Goal: Information Seeking & Learning: Find specific fact

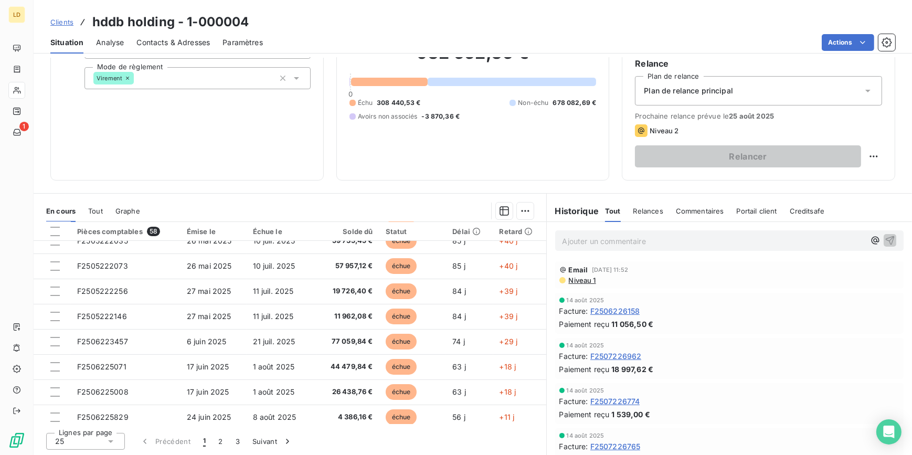
scroll to position [223, 0]
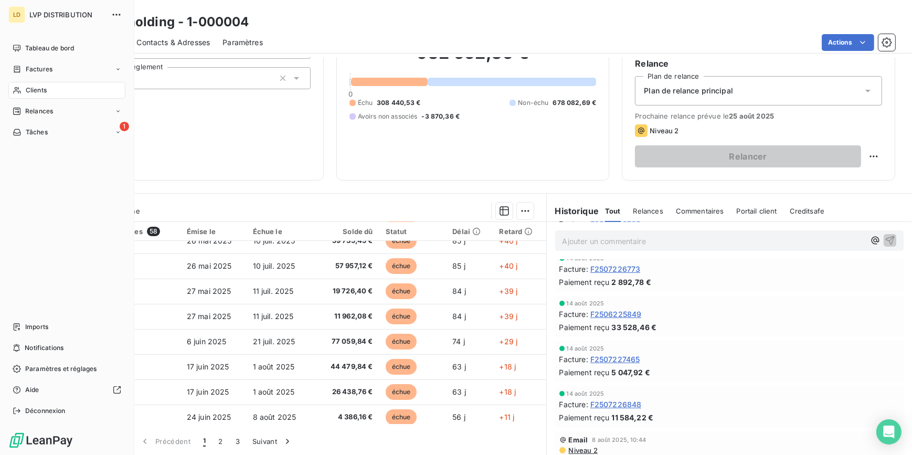
click at [25, 92] on div "Clients" at bounding box center [66, 90] width 117 height 17
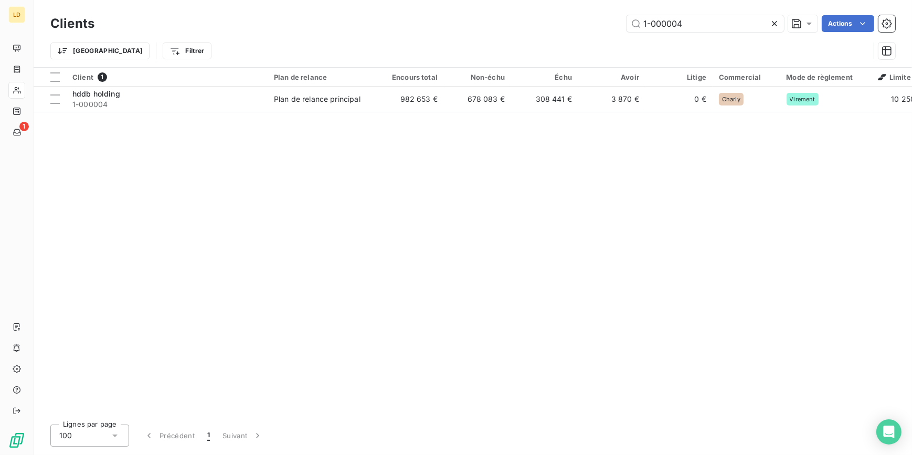
drag, startPoint x: 738, startPoint y: 18, endPoint x: 556, endPoint y: 16, distance: 181.7
click at [556, 16] on div "1-000004 Actions" at bounding box center [501, 23] width 789 height 17
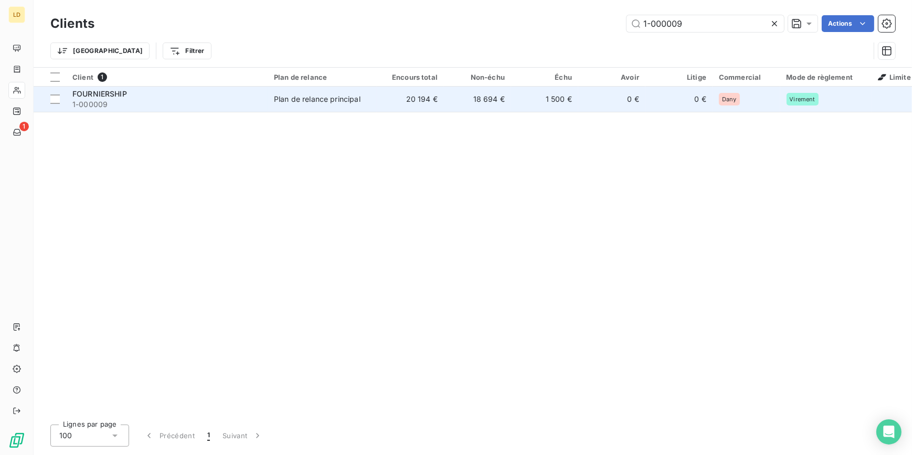
type input "1-000009"
click at [337, 105] on td "Plan de relance principal" at bounding box center [322, 99] width 109 height 25
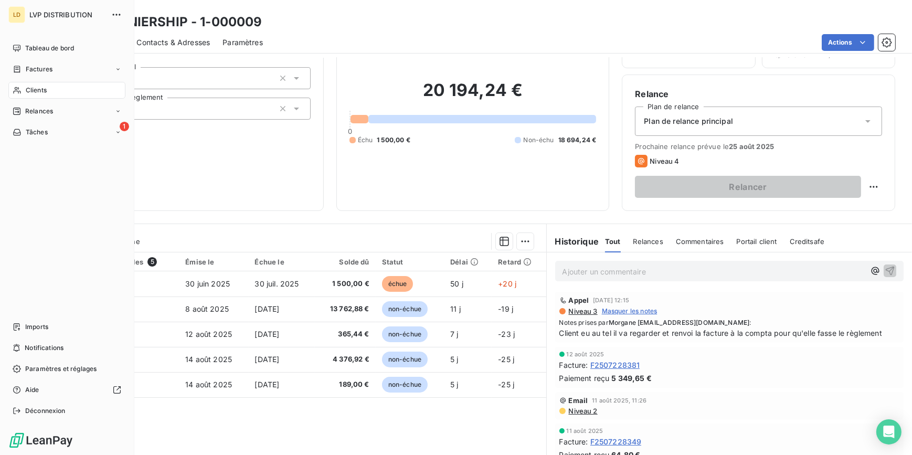
drag, startPoint x: 49, startPoint y: 98, endPoint x: 106, endPoint y: 80, distance: 59.4
click at [49, 98] on div "Clients" at bounding box center [66, 90] width 117 height 17
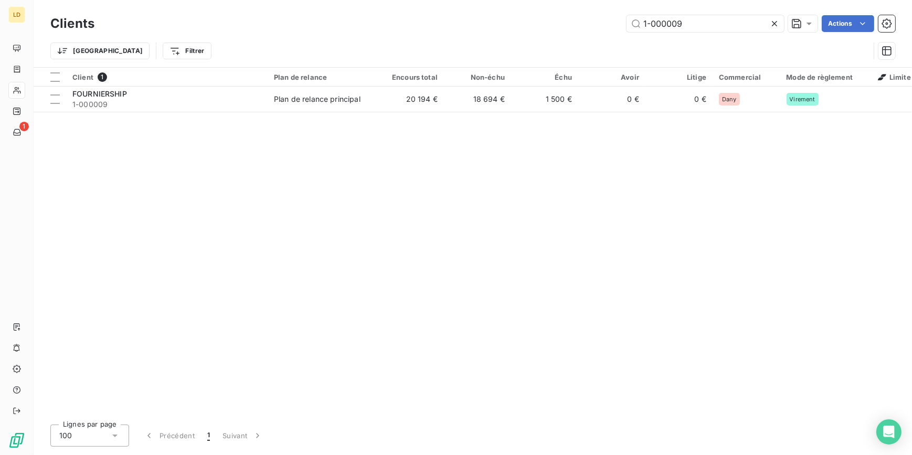
drag, startPoint x: 696, startPoint y: 30, endPoint x: 475, endPoint y: 6, distance: 222.3
click at [475, 6] on div "Clients 1-000009 Actions Trier Filtrer" at bounding box center [473, 33] width 879 height 67
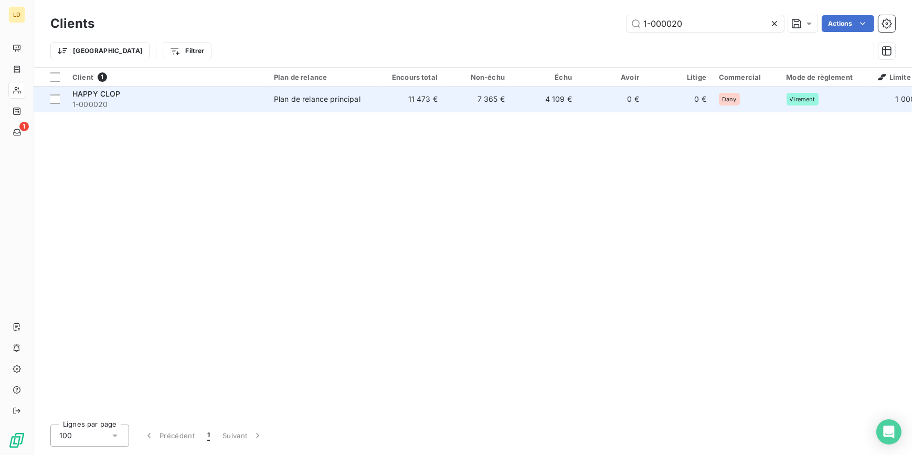
type input "1-000020"
click at [257, 99] on span "1-000020" at bounding box center [166, 104] width 189 height 10
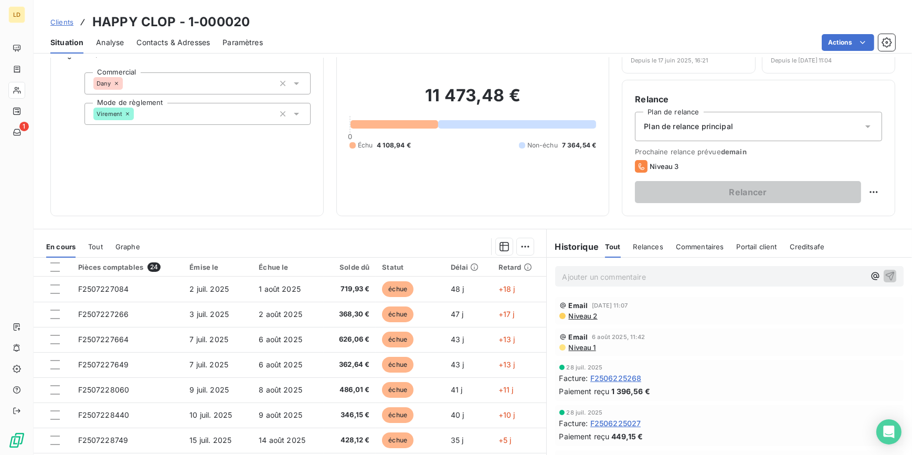
scroll to position [63, 0]
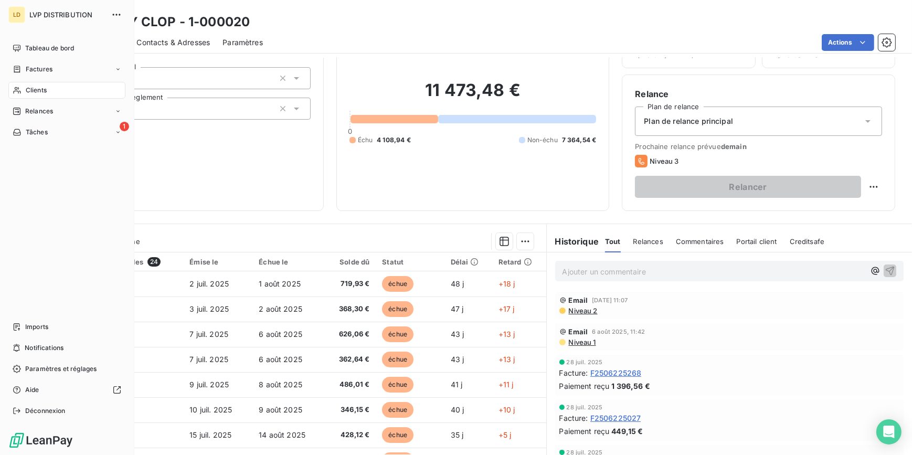
click at [20, 91] on icon at bounding box center [16, 90] width 7 height 7
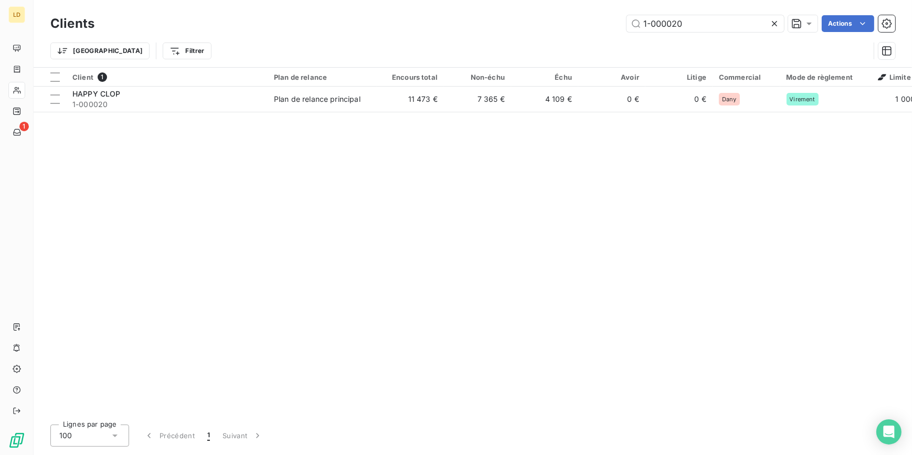
drag, startPoint x: 706, startPoint y: 25, endPoint x: 472, endPoint y: 19, distance: 233.2
click at [492, 15] on div "1-000020 Actions" at bounding box center [501, 23] width 789 height 17
type input "1-000025"
click at [251, 97] on div "sas tasla" at bounding box center [166, 94] width 189 height 10
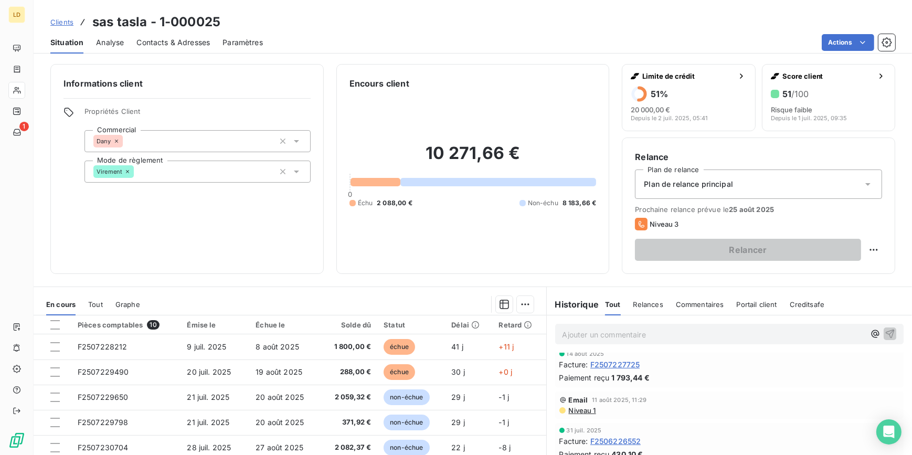
scroll to position [95, 0]
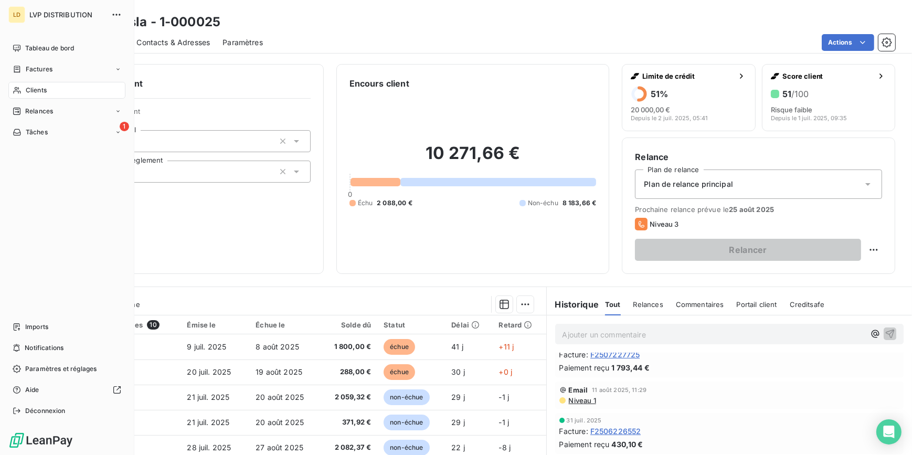
click at [34, 90] on span "Clients" at bounding box center [36, 90] width 21 height 9
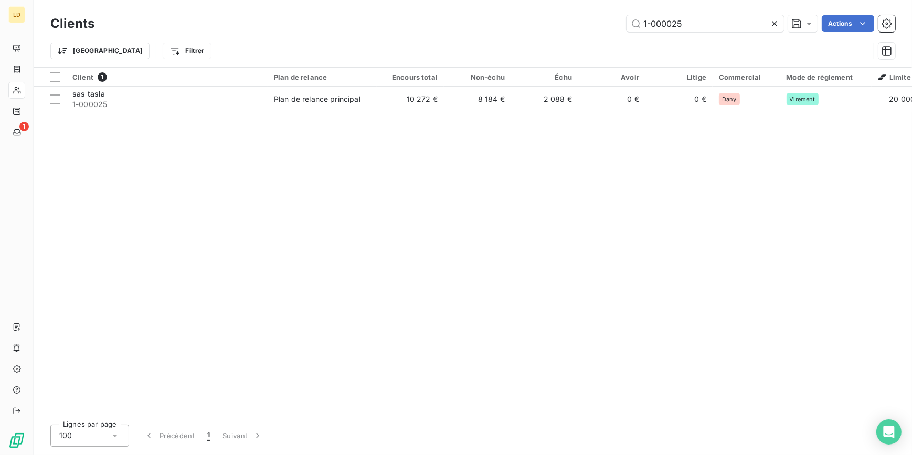
drag, startPoint x: 710, startPoint y: 26, endPoint x: 562, endPoint y: 16, distance: 147.9
click at [564, 16] on div "1-000025 Actions" at bounding box center [501, 23] width 789 height 17
type input "1-000031"
click at [345, 114] on div "Client 1 Plan de relance Encours total Non-échu Échu Avoir Litige Commercial Mo…" at bounding box center [473, 242] width 879 height 349
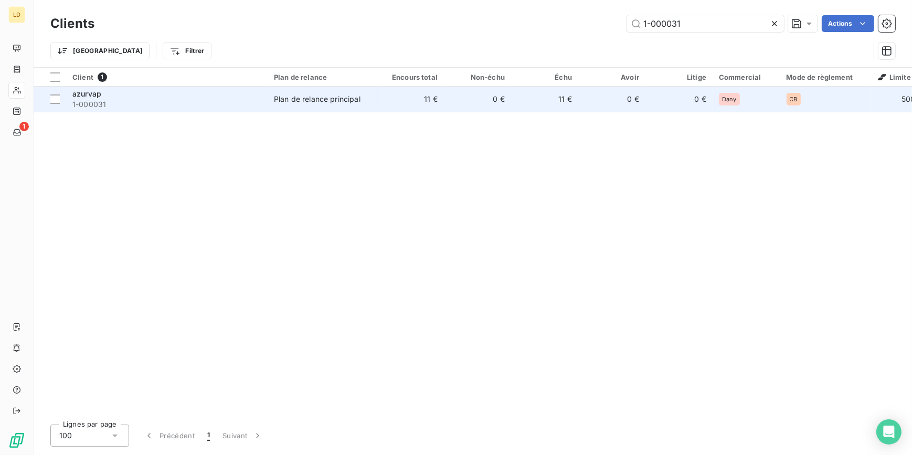
click at [343, 100] on div "Plan de relance principal" at bounding box center [317, 99] width 87 height 10
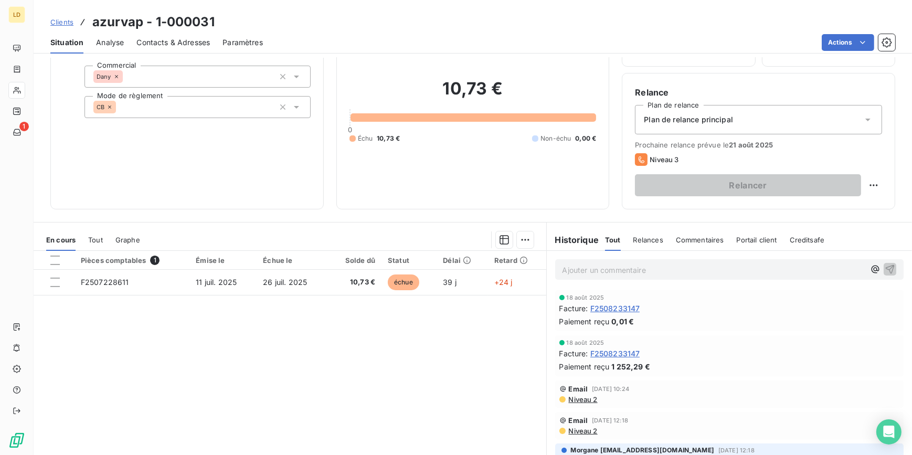
scroll to position [93, 0]
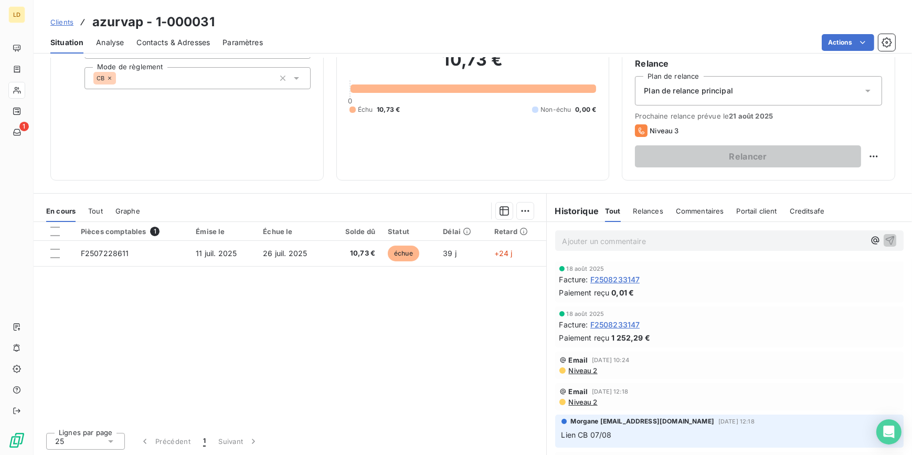
drag, startPoint x: 30, startPoint y: 81, endPoint x: 42, endPoint y: 79, distance: 11.7
click at [25, 82] on div at bounding box center [16, 90] width 17 height 17
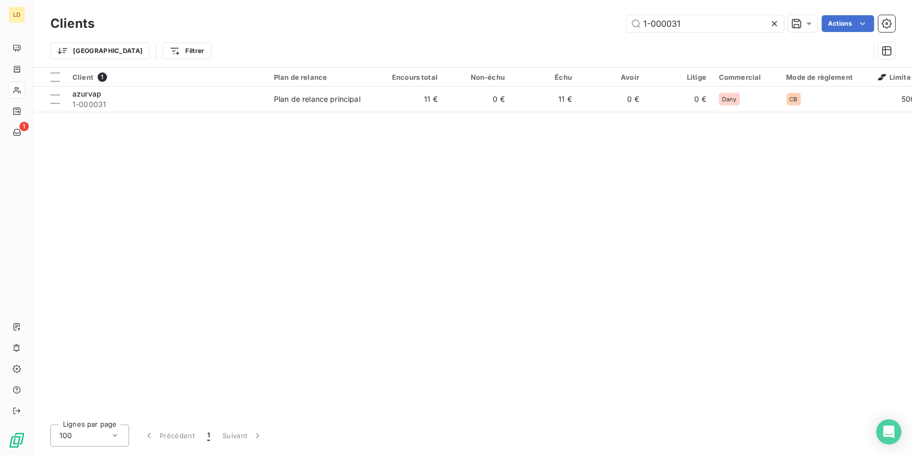
drag, startPoint x: 656, startPoint y: 25, endPoint x: 539, endPoint y: 28, distance: 117.6
click at [541, 27] on div "1-000031 Actions" at bounding box center [501, 23] width 789 height 17
type input "1-000057"
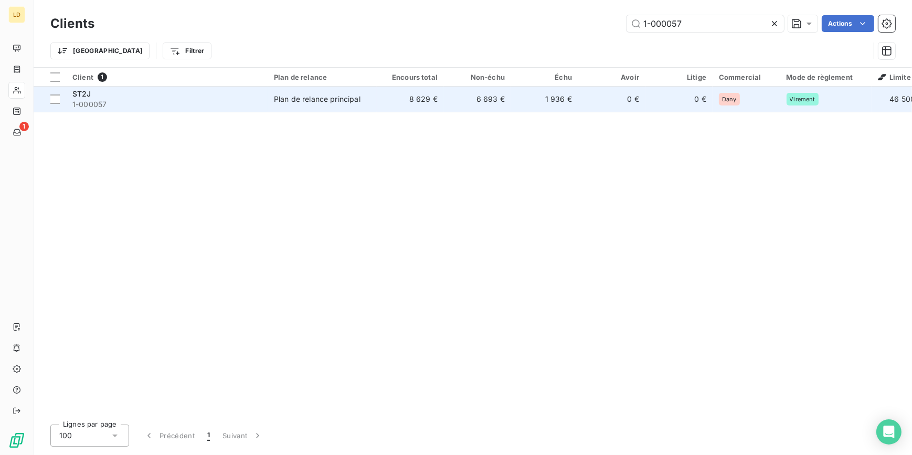
click at [333, 105] on td "Plan de relance principal" at bounding box center [322, 99] width 109 height 25
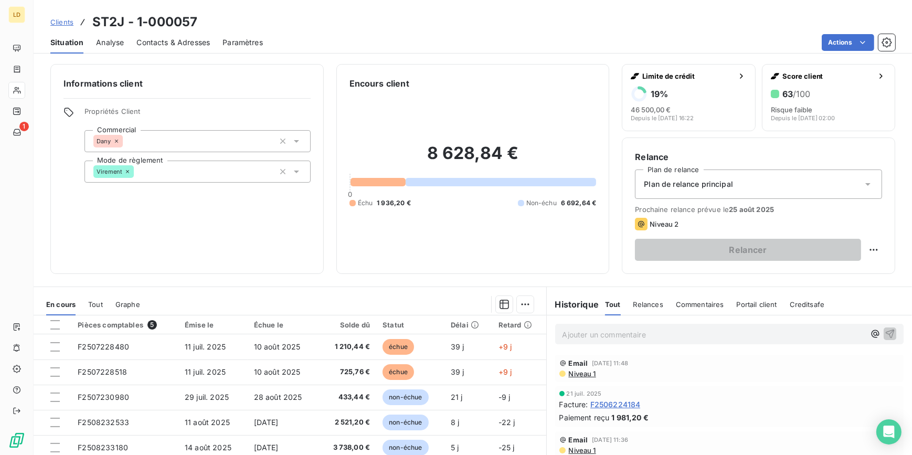
click at [34, 86] on div "Informations client Propriétés Client Commercial Dany Mode de règlement Viremen…" at bounding box center [473, 169] width 879 height 210
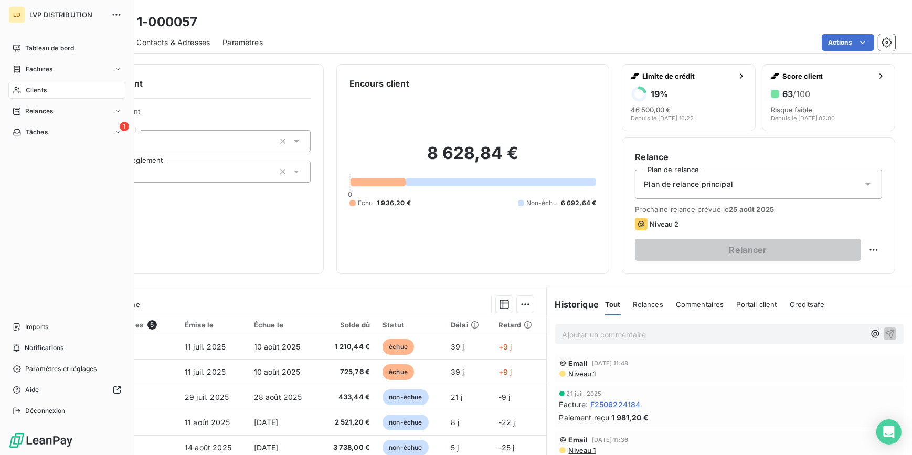
drag, startPoint x: 25, startPoint y: 86, endPoint x: 112, endPoint y: 81, distance: 87.3
click at [26, 86] on span "Clients" at bounding box center [36, 90] width 21 height 9
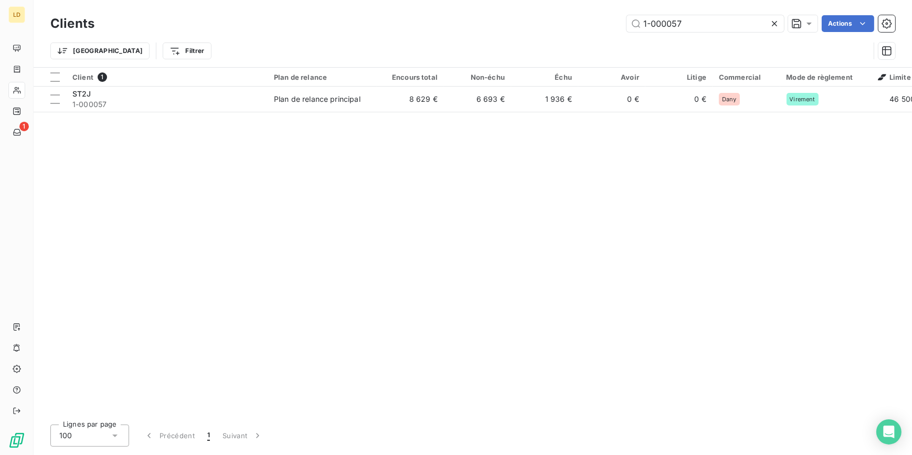
drag, startPoint x: 703, startPoint y: 28, endPoint x: 488, endPoint y: 28, distance: 215.2
click at [496, 28] on div "1-000057 Actions" at bounding box center [501, 23] width 789 height 17
type input "1-000058"
click at [299, 112] on div "Client 1 Plan de relance Encours total Non-échu Échu Avoir Litige Commercial Mo…" at bounding box center [473, 242] width 879 height 349
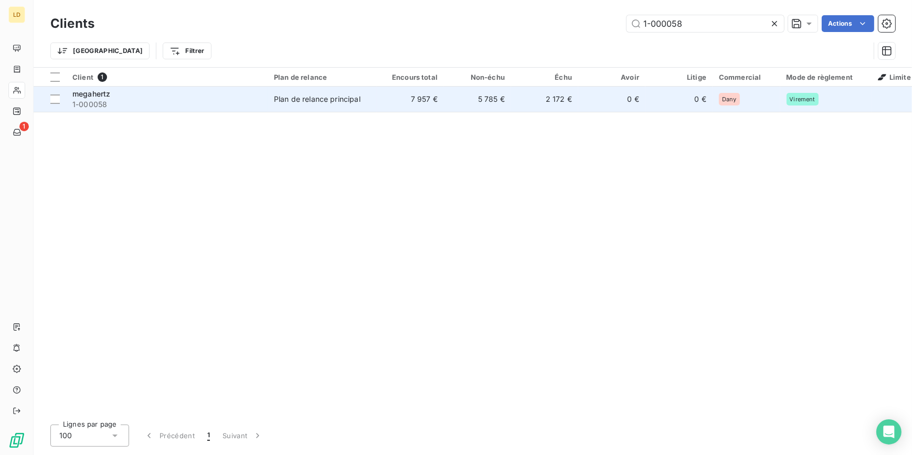
click at [297, 108] on td "Plan de relance principal" at bounding box center [322, 99] width 109 height 25
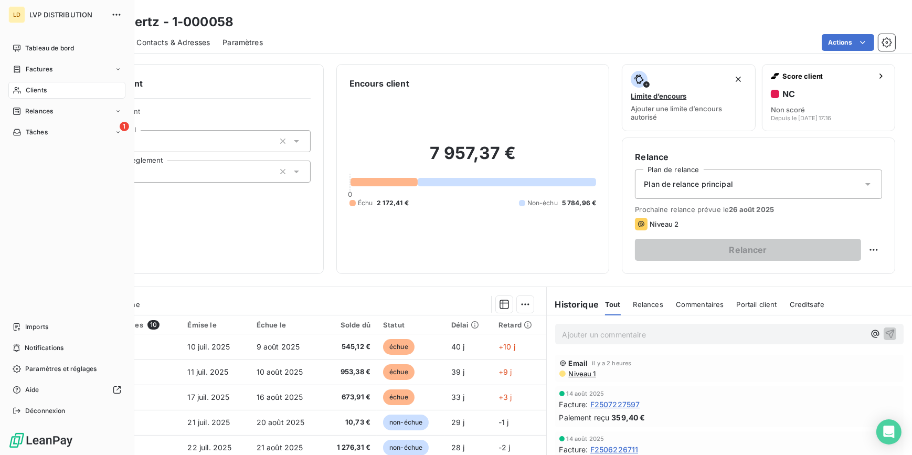
drag, startPoint x: 38, startPoint y: 88, endPoint x: 67, endPoint y: 82, distance: 30.0
click at [38, 88] on span "Clients" at bounding box center [36, 90] width 21 height 9
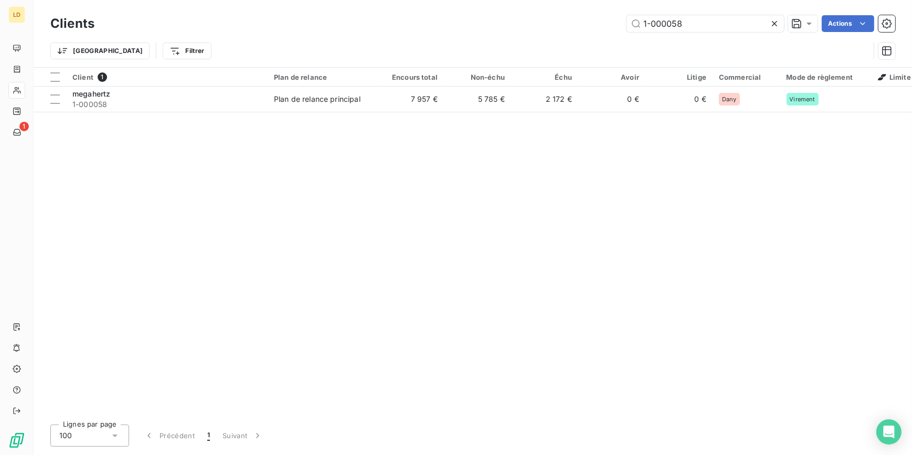
drag, startPoint x: 654, startPoint y: 21, endPoint x: 577, endPoint y: 16, distance: 76.3
click at [579, 17] on div "1-000058 Actions" at bounding box center [501, 23] width 789 height 17
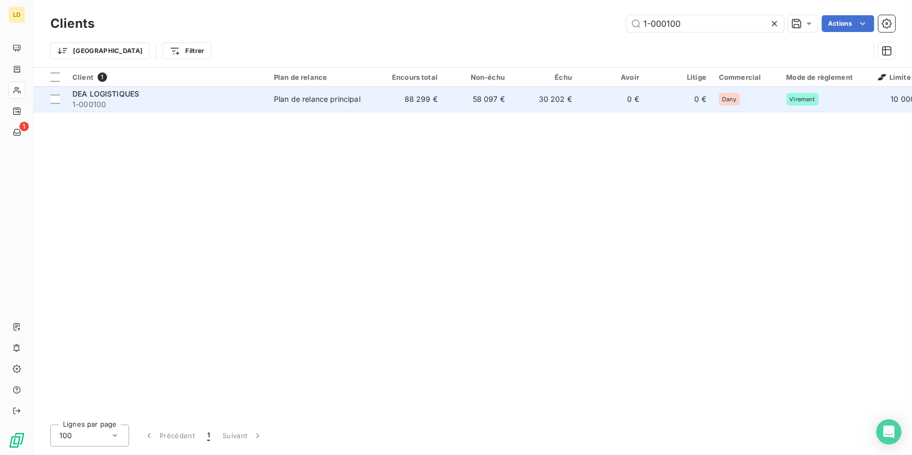
type input "1-000100"
click at [377, 100] on td "88 299 €" at bounding box center [410, 99] width 67 height 25
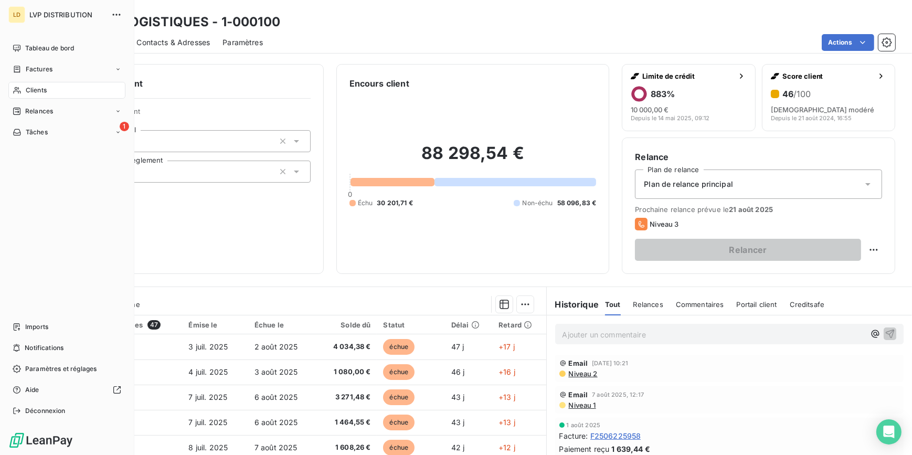
drag, startPoint x: 25, startPoint y: 86, endPoint x: 74, endPoint y: 86, distance: 48.8
click at [26, 86] on span "Clients" at bounding box center [36, 90] width 21 height 9
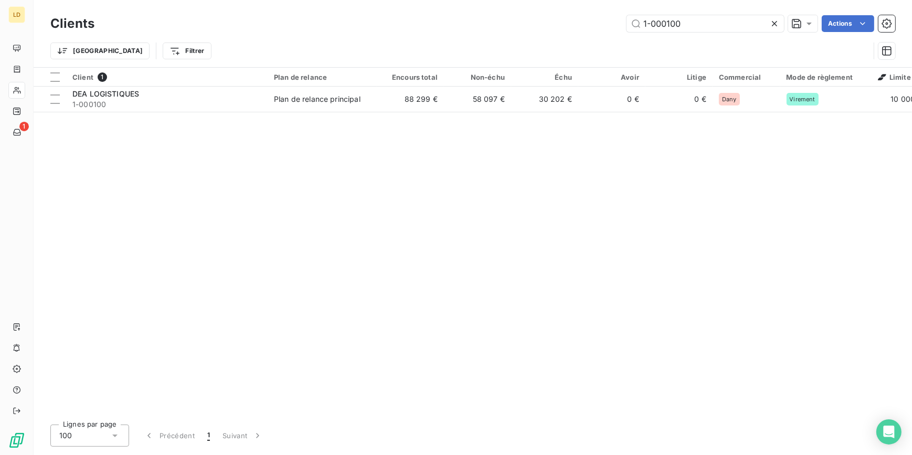
drag, startPoint x: 705, startPoint y: 20, endPoint x: 488, endPoint y: 26, distance: 216.4
click at [489, 26] on div "1-000100 Actions" at bounding box center [501, 23] width 789 height 17
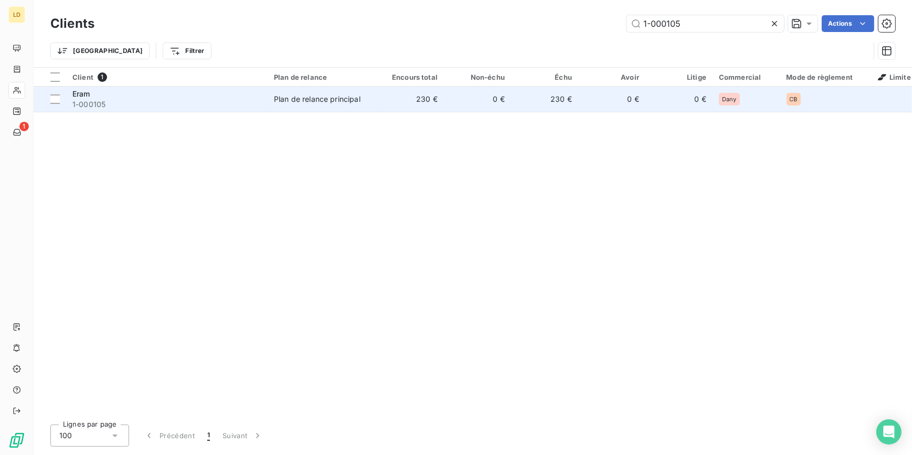
type input "1-000105"
click at [392, 90] on td "230 €" at bounding box center [410, 99] width 67 height 25
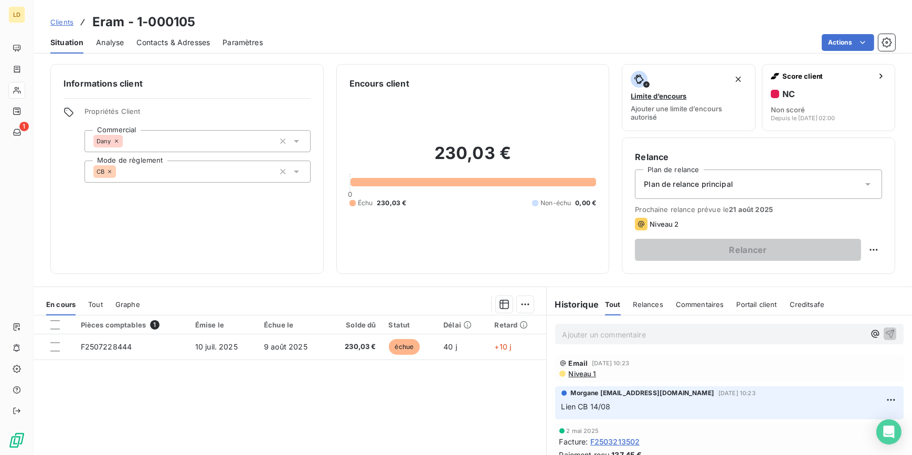
click at [36, 88] on div "Informations client Propriétés Client Commercial Dany Mode de règlement CB Enco…" at bounding box center [473, 169] width 879 height 210
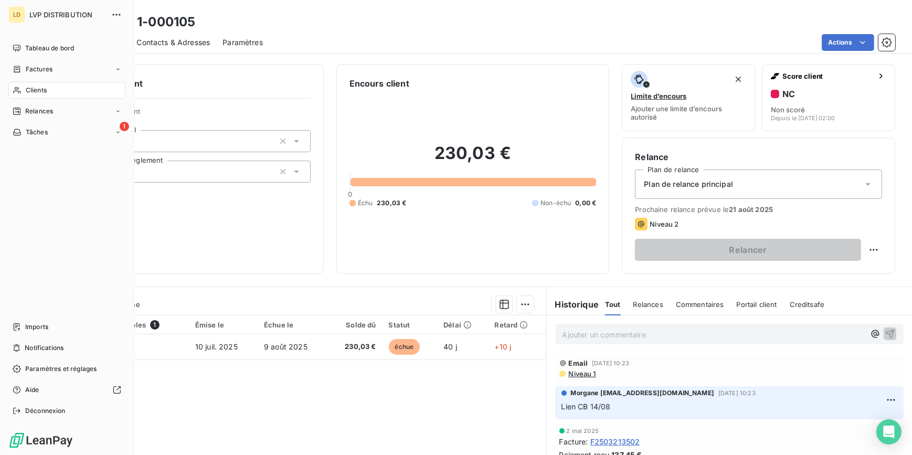
click at [27, 86] on span "Clients" at bounding box center [36, 90] width 21 height 9
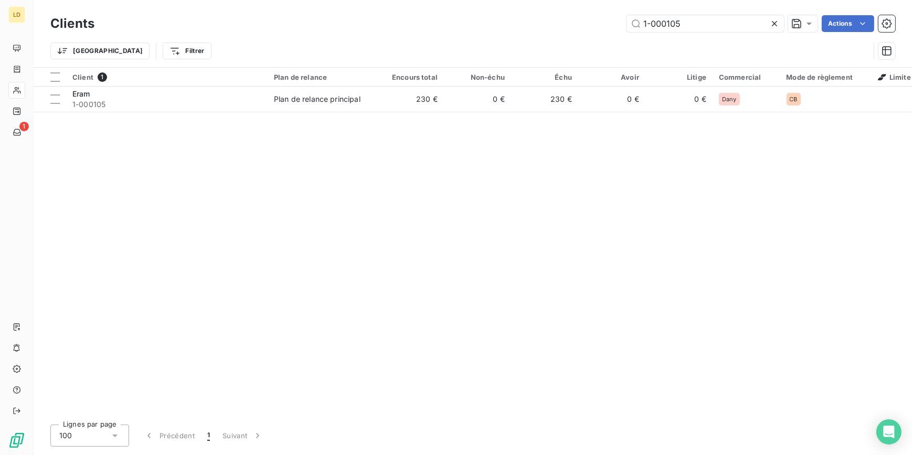
drag, startPoint x: 699, startPoint y: 16, endPoint x: 503, endPoint y: 18, distance: 195.3
click at [515, 18] on div "1-000105 Actions" at bounding box center [501, 23] width 789 height 17
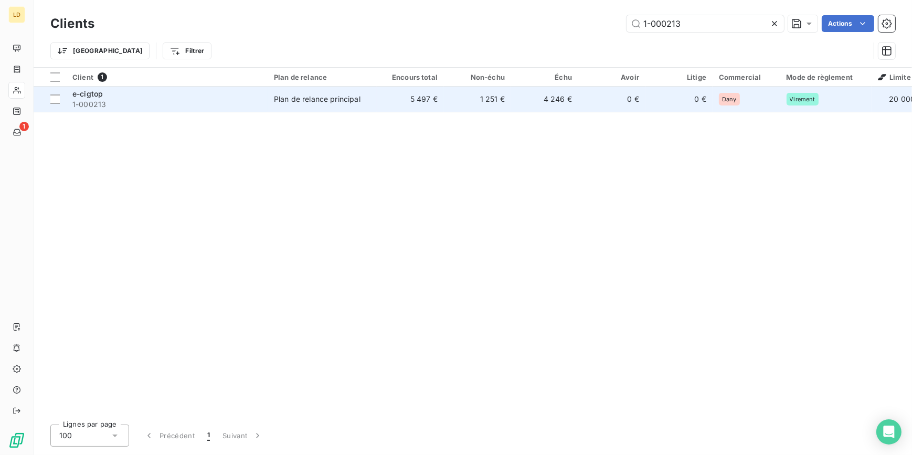
type input "1-000213"
click at [295, 110] on td "Plan de relance principal" at bounding box center [322, 99] width 109 height 25
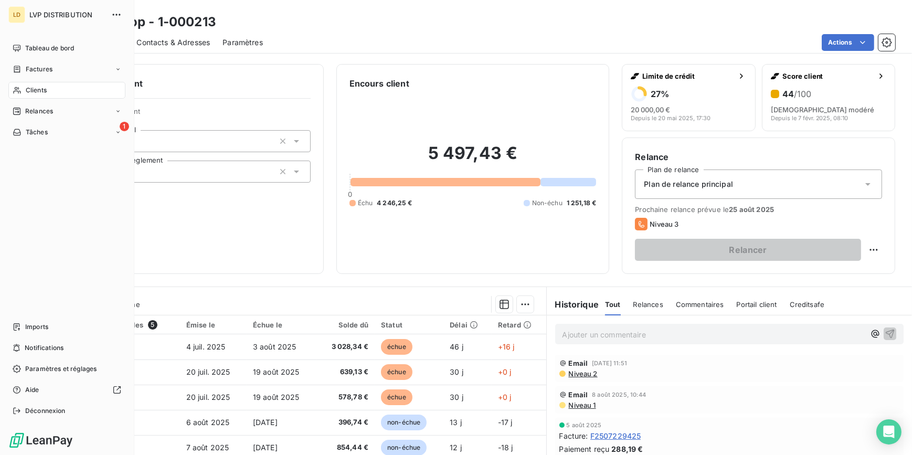
drag, startPoint x: 33, startPoint y: 88, endPoint x: 102, endPoint y: 97, distance: 69.9
click at [33, 88] on span "Clients" at bounding box center [36, 90] width 21 height 9
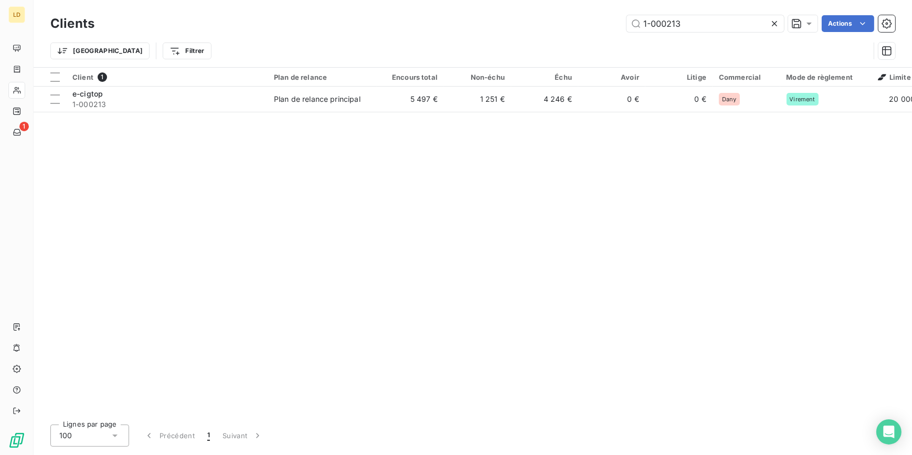
drag, startPoint x: 594, startPoint y: 16, endPoint x: 577, endPoint y: 20, distance: 17.3
click at [580, 19] on div "1-000213 Actions" at bounding box center [501, 23] width 789 height 17
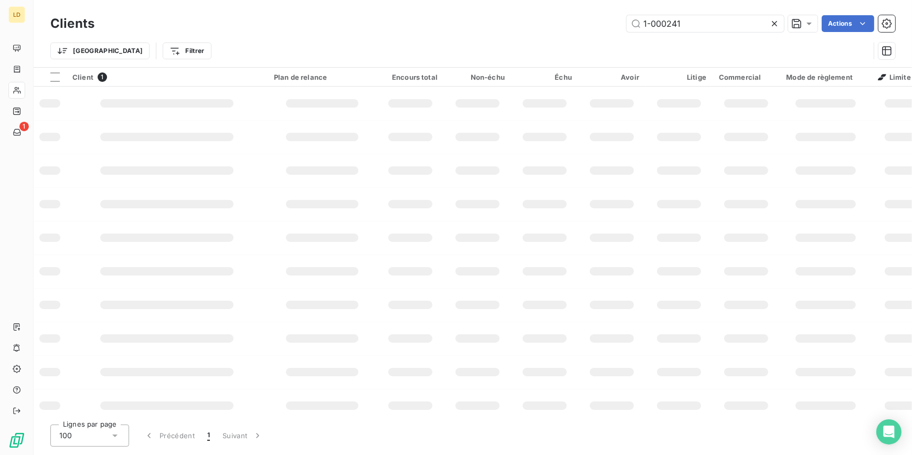
type input "1-000241"
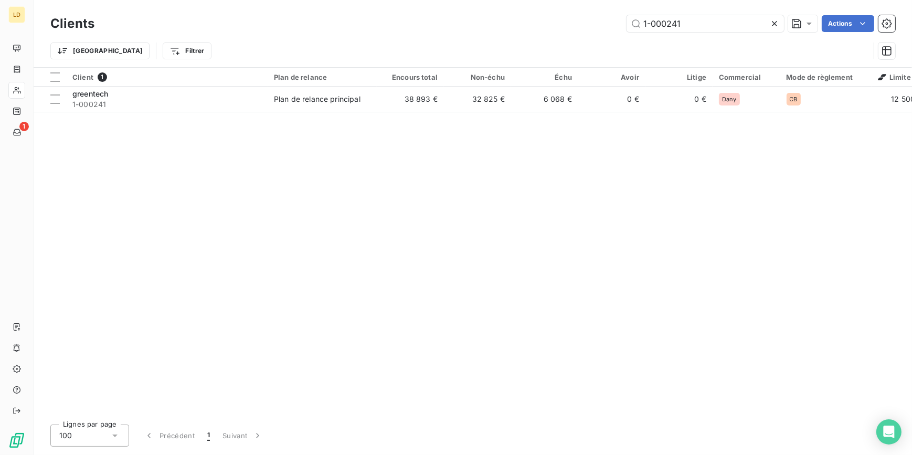
click at [324, 104] on div "Plan de relance principal" at bounding box center [317, 99] width 87 height 10
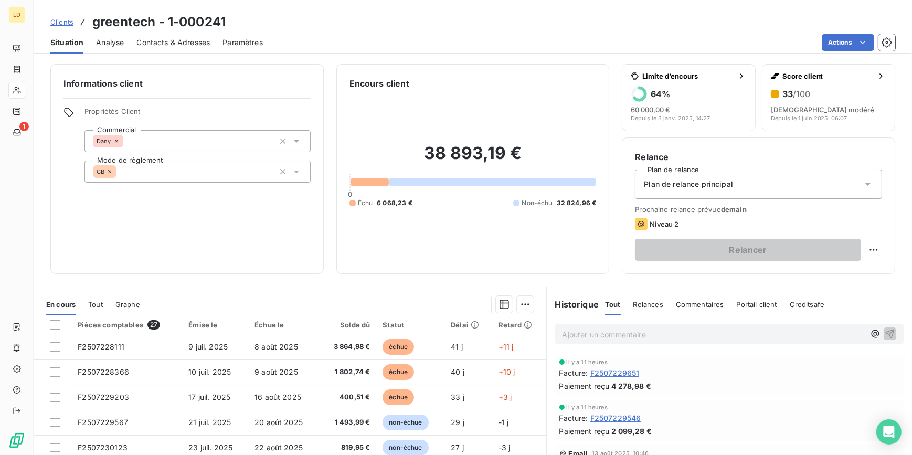
scroll to position [31, 0]
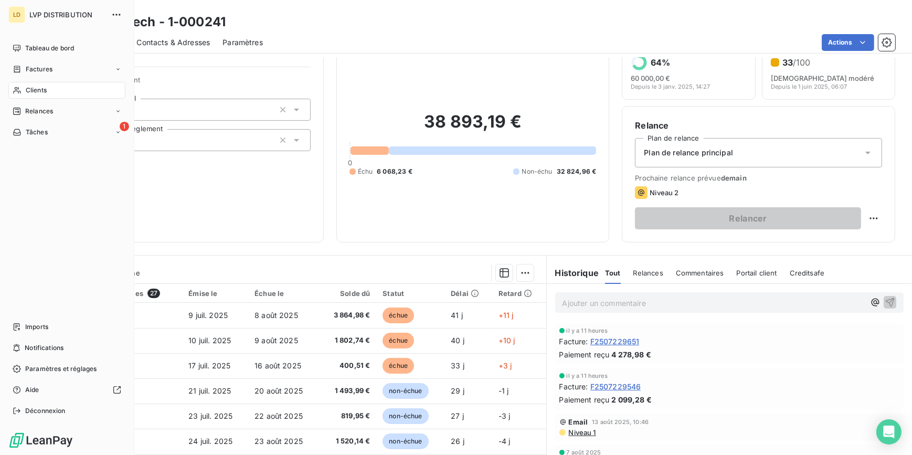
click at [49, 80] on nav "Tableau de bord Factures Clients Relances 1 Tâches" at bounding box center [66, 90] width 117 height 101
click at [47, 89] on div "Clients" at bounding box center [66, 90] width 117 height 17
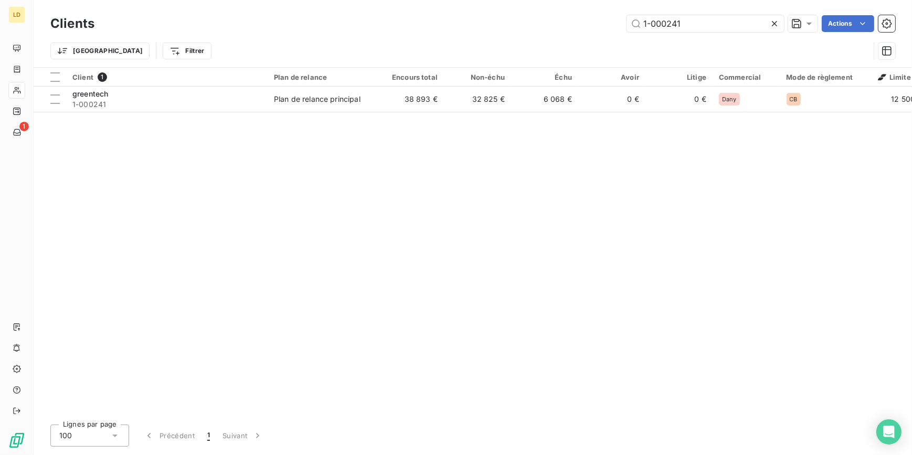
drag, startPoint x: 705, startPoint y: 15, endPoint x: 506, endPoint y: 31, distance: 199.6
click at [507, 31] on div "1-000241 Actions" at bounding box center [501, 23] width 789 height 17
type input "1-000276"
click at [349, 96] on div "Plan de relance principal" at bounding box center [317, 99] width 87 height 10
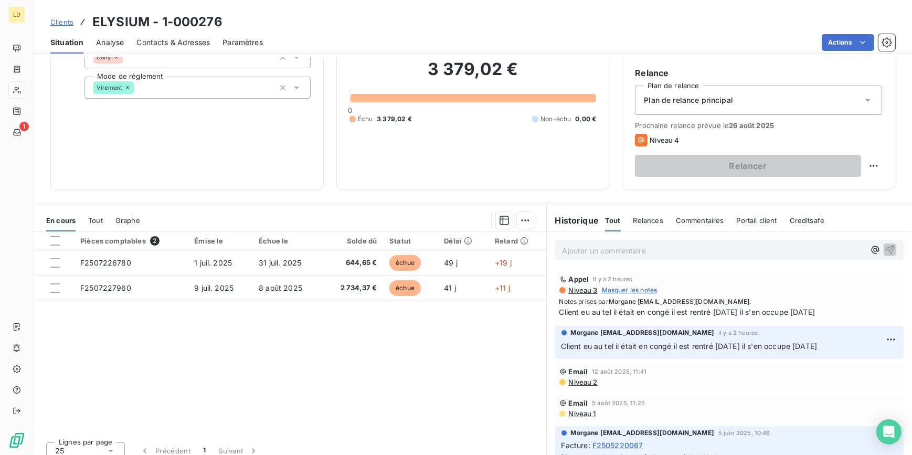
scroll to position [93, 0]
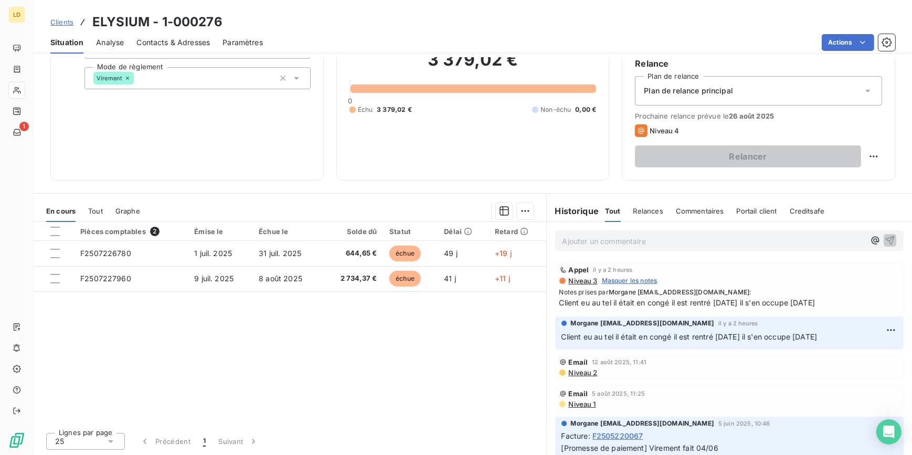
drag, startPoint x: 556, startPoint y: 299, endPoint x: 818, endPoint y: 302, distance: 261.5
click at [818, 302] on span "Client eu au tel il était en congé il est rentré [DATE] il s'en occupe [DATE]" at bounding box center [730, 302] width 341 height 11
copy span "Client eu au tel il était en congé il est rentré [DATE] il s'en occupe [DATE]"
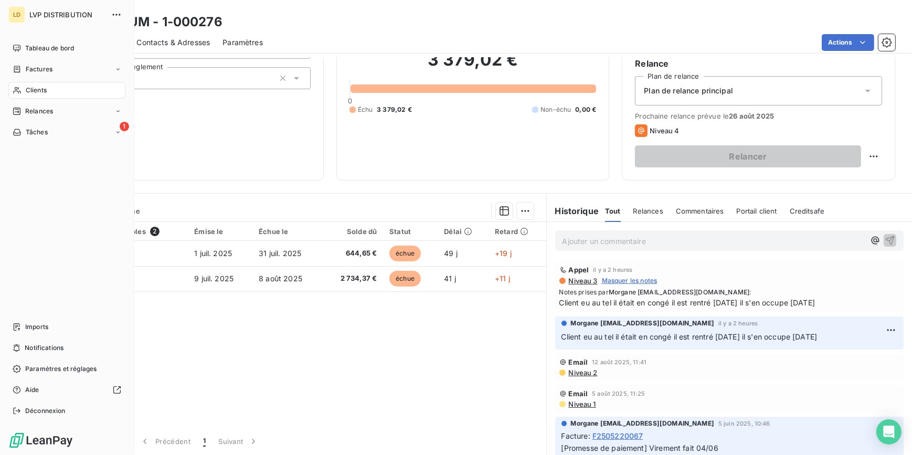
click at [41, 88] on span "Clients" at bounding box center [36, 90] width 21 height 9
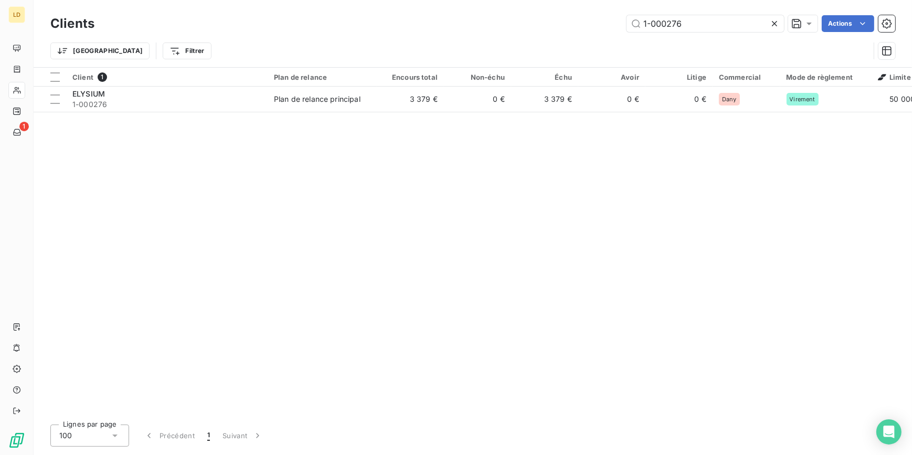
drag, startPoint x: 701, startPoint y: 28, endPoint x: 549, endPoint y: 15, distance: 153.3
click at [549, 15] on div "1-000276 Actions" at bounding box center [501, 23] width 789 height 17
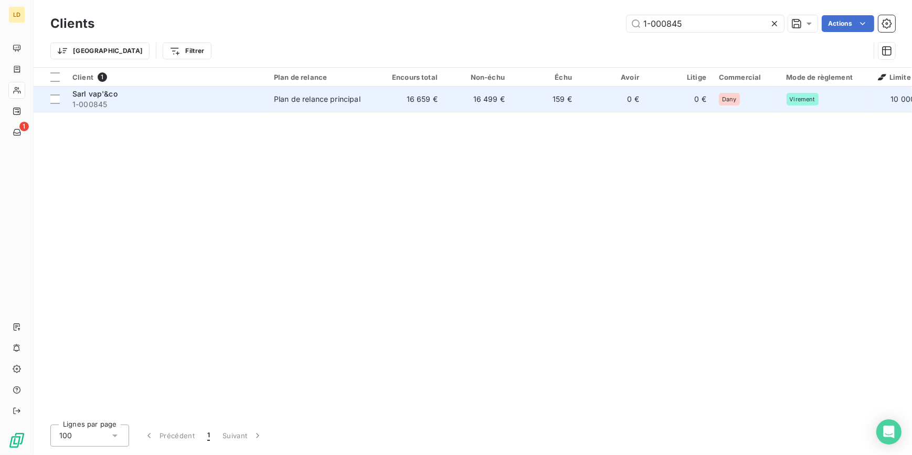
type input "1-000845"
click at [325, 95] on div "Plan de relance principal" at bounding box center [317, 99] width 87 height 10
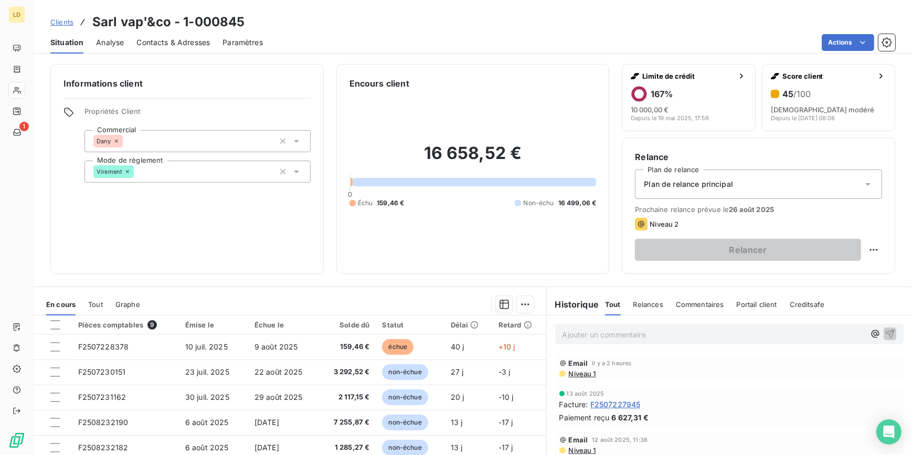
click at [24, 88] on div at bounding box center [16, 90] width 17 height 17
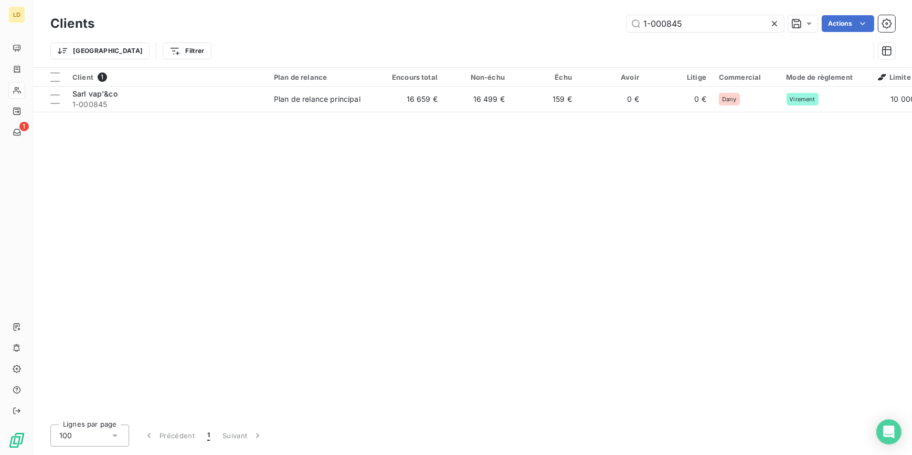
drag, startPoint x: 706, startPoint y: 20, endPoint x: 444, endPoint y: 21, distance: 261.4
click at [449, 18] on div "1-000845 Actions" at bounding box center [501, 23] width 789 height 17
type input "1-000961"
click at [352, 107] on td "Lien de paiement CB" at bounding box center [322, 99] width 109 height 25
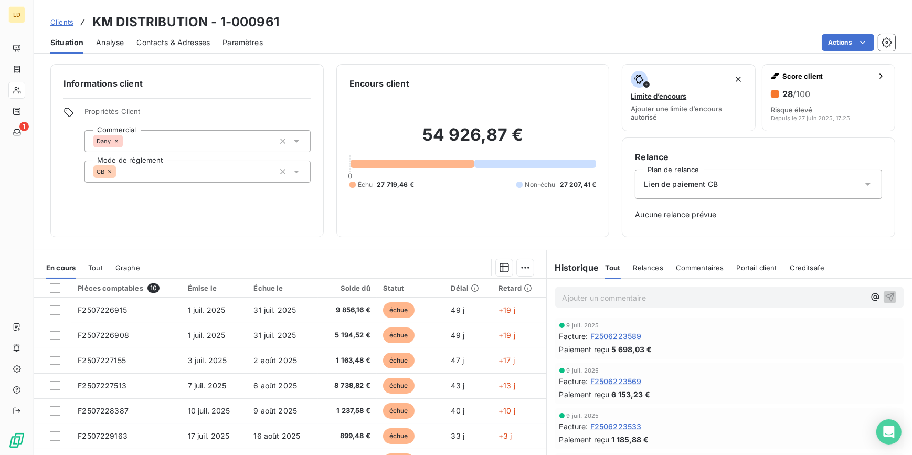
click at [190, 39] on span "Contacts & Adresses" at bounding box center [172, 42] width 73 height 10
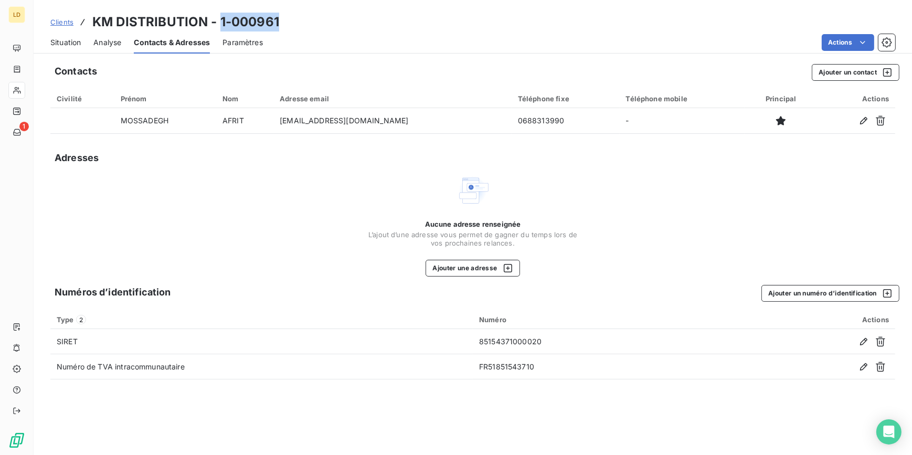
drag, startPoint x: 243, startPoint y: 24, endPoint x: 219, endPoint y: 25, distance: 23.7
click at [219, 25] on div "Clients KM DISTRIBUTION - 1-000961" at bounding box center [473, 22] width 879 height 19
copy h3 "1-000961"
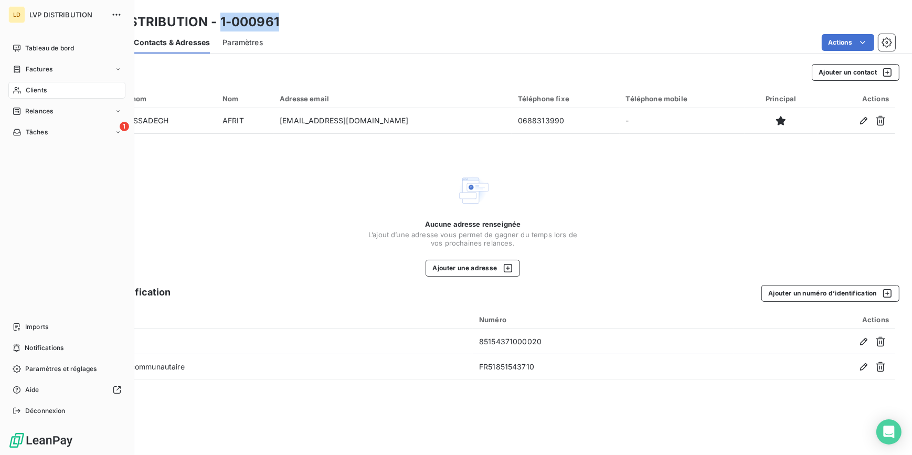
click at [28, 91] on span "Clients" at bounding box center [36, 90] width 21 height 9
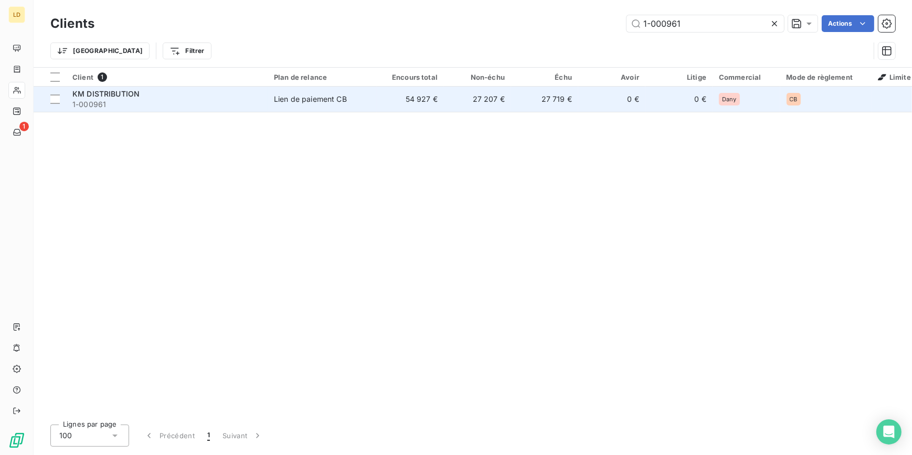
click at [225, 93] on div "KM DISTRIBUTION" at bounding box center [166, 94] width 189 height 10
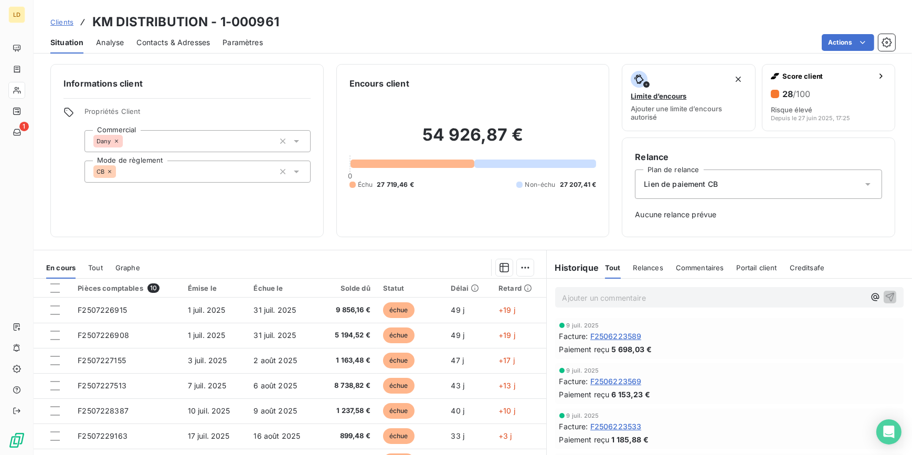
click at [188, 37] on span "Contacts & Adresses" at bounding box center [172, 42] width 73 height 10
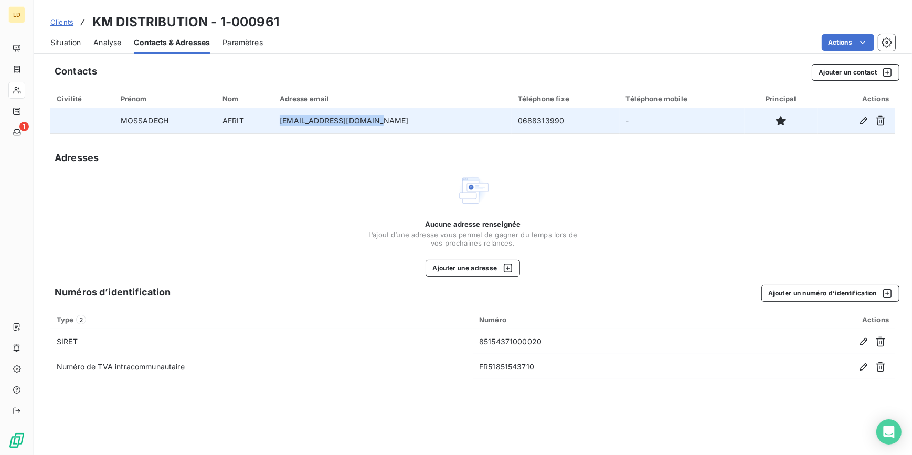
drag, startPoint x: 399, startPoint y: 124, endPoint x: 293, endPoint y: 128, distance: 105.6
click at [293, 128] on td "[EMAIL_ADDRESS][DOMAIN_NAME]" at bounding box center [393, 120] width 238 height 25
copy td "[EMAIL_ADDRESS][DOMAIN_NAME]"
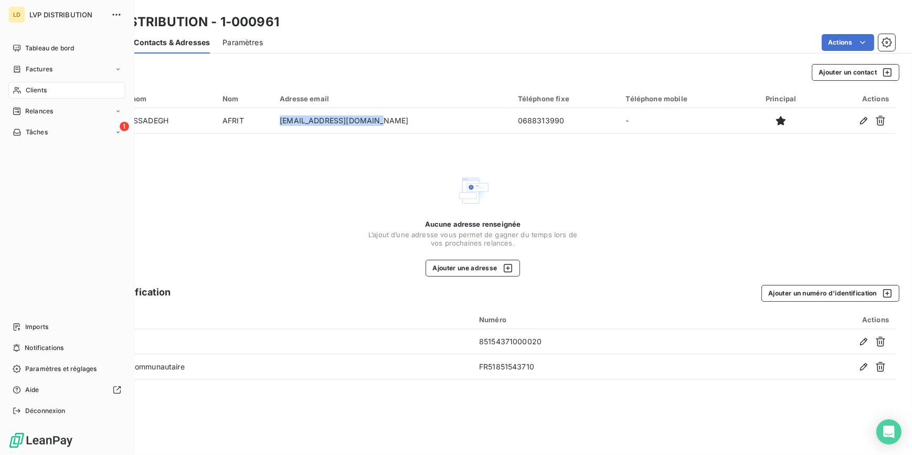
drag, startPoint x: 12, startPoint y: 92, endPoint x: 20, endPoint y: 90, distance: 8.8
click at [12, 92] on div "Clients" at bounding box center [66, 90] width 117 height 17
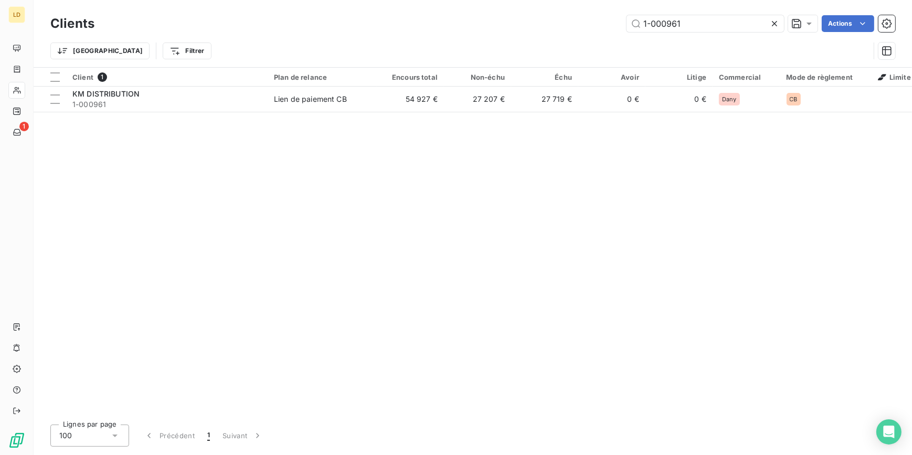
drag, startPoint x: 693, startPoint y: 27, endPoint x: 444, endPoint y: 18, distance: 249.5
click at [445, 18] on div "1-000961 Actions" at bounding box center [501, 23] width 789 height 17
type input "1-001982"
click at [284, 81] on th "Plan de relance" at bounding box center [322, 77] width 109 height 19
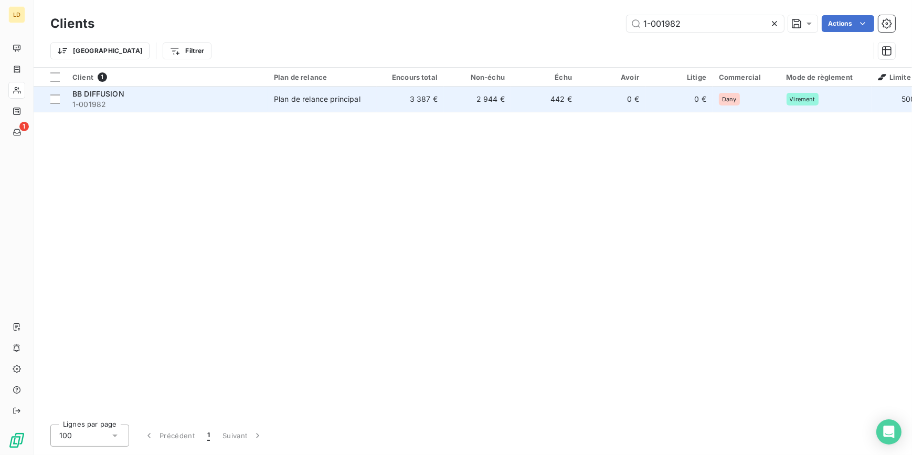
click at [292, 99] on div "Plan de relance principal" at bounding box center [317, 99] width 87 height 10
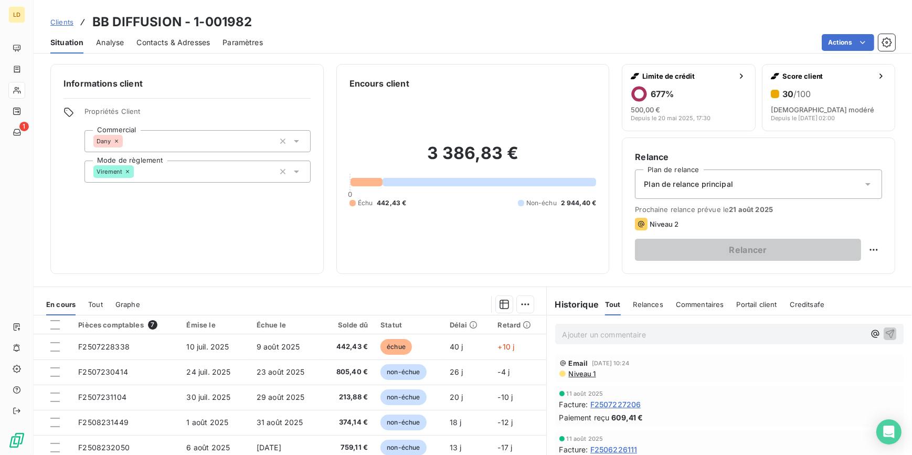
click at [34, 89] on div "Informations client Propriétés Client Commercial Dany Mode de règlement Viremen…" at bounding box center [473, 169] width 879 height 210
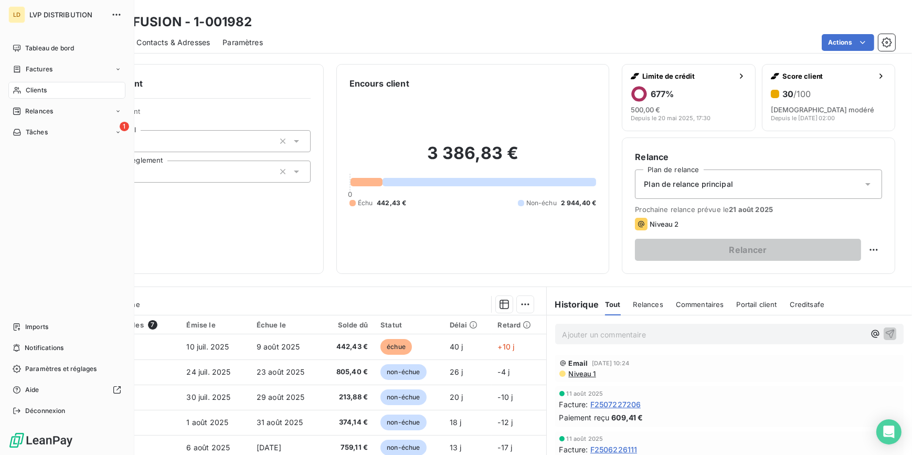
click at [24, 82] on div "Clients" at bounding box center [66, 90] width 117 height 17
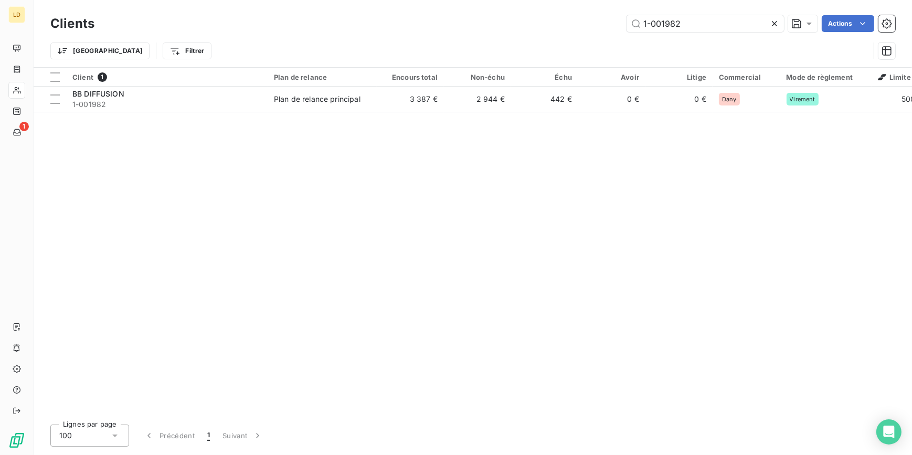
drag, startPoint x: 713, startPoint y: 22, endPoint x: 610, endPoint y: 16, distance: 103.6
click at [603, 14] on div "Clients 1-001982 Actions" at bounding box center [472, 24] width 845 height 22
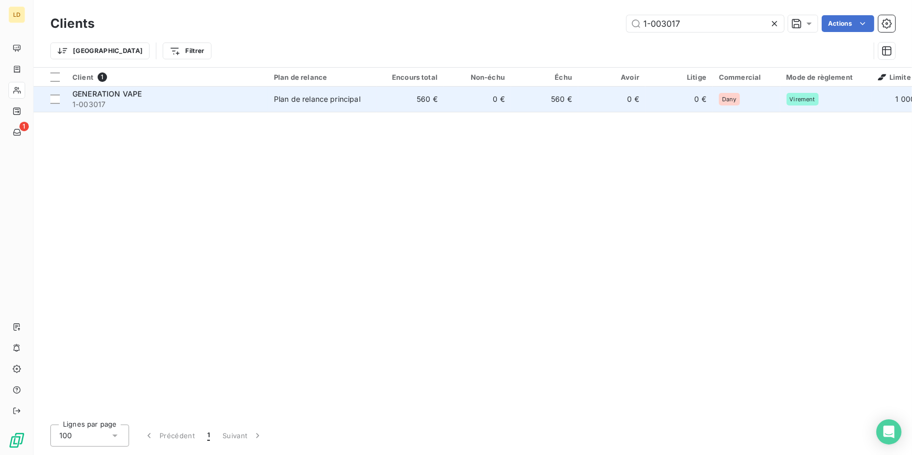
type input "1-003017"
click at [270, 98] on td "Plan de relance principal" at bounding box center [322, 99] width 109 height 25
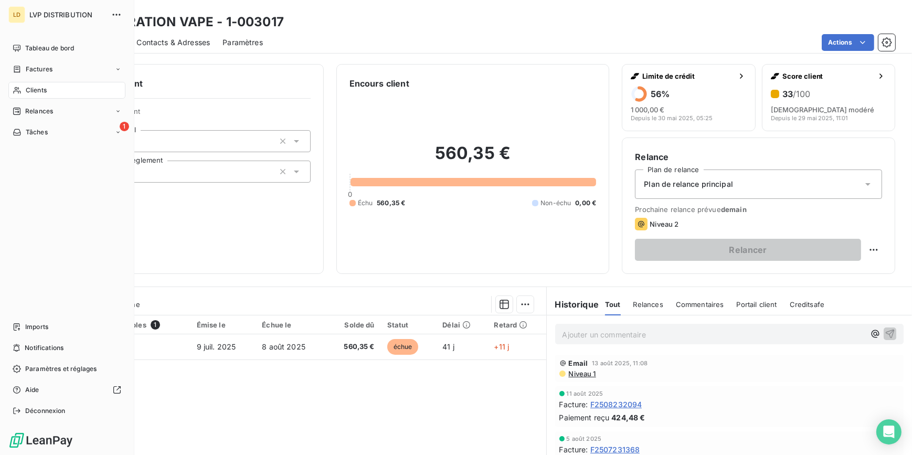
drag, startPoint x: 24, startPoint y: 90, endPoint x: 55, endPoint y: 90, distance: 31.0
click at [24, 90] on div "Clients" at bounding box center [66, 90] width 117 height 17
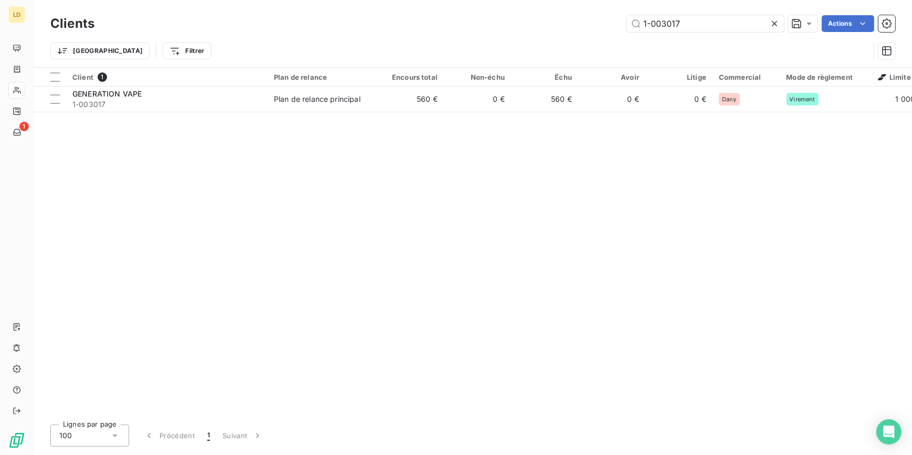
drag, startPoint x: 594, startPoint y: 9, endPoint x: 517, endPoint y: 1, distance: 77.7
click at [518, 1] on div "Clients 1-003017 Actions Trier Filtrer" at bounding box center [473, 33] width 879 height 67
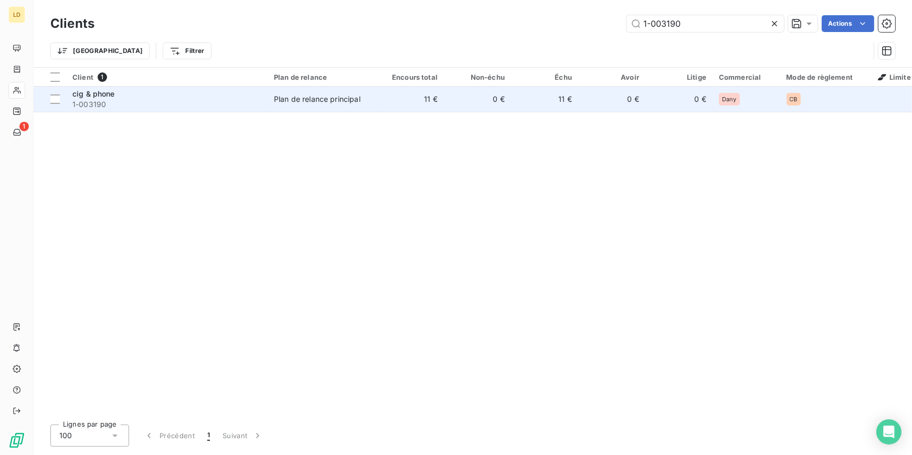
type input "1-003190"
click at [439, 94] on td "11 €" at bounding box center [410, 99] width 67 height 25
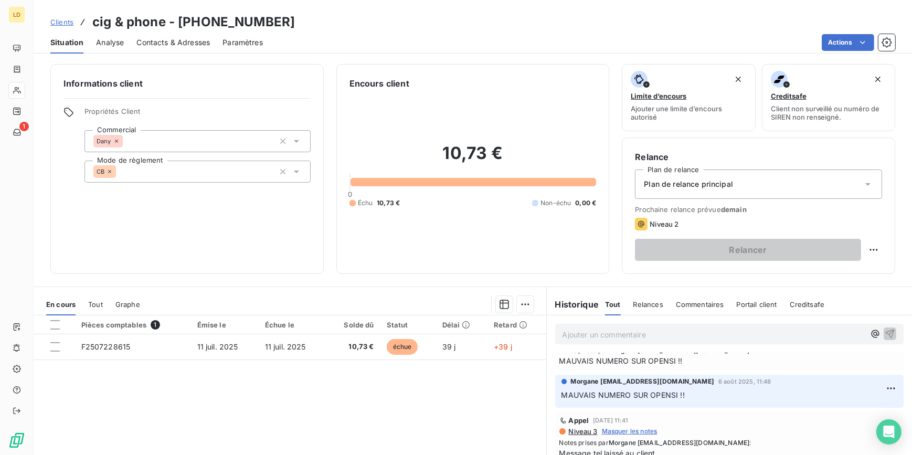
scroll to position [45, 0]
